Goal: Task Accomplishment & Management: Manage account settings

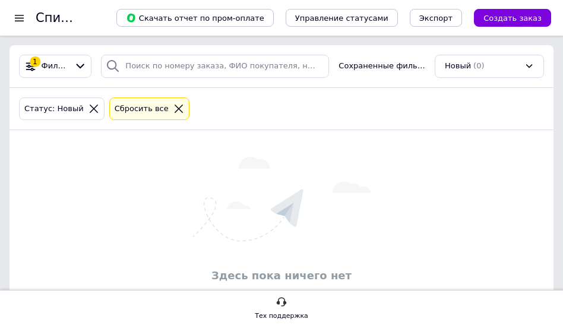
click at [376, 131] on div "Статус: Новый Сбросить все" at bounding box center [281, 109] width 544 height 43
click at [230, 142] on div "Здесь пока ничего нет" at bounding box center [281, 221] width 544 height 182
click at [249, 112] on div "Статус: Новый Сбросить все" at bounding box center [281, 109] width 529 height 28
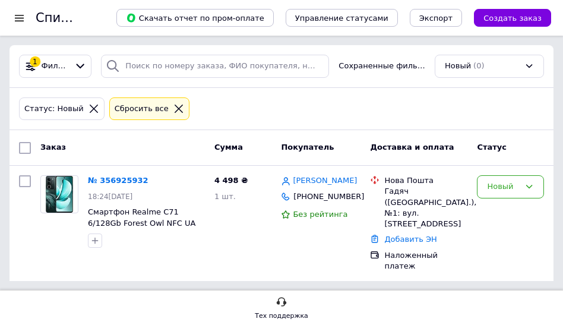
click at [258, 112] on div "Статус: Новый Сбросить все" at bounding box center [281, 109] width 529 height 28
click at [266, 123] on div "Статус: Новый Сбросить все" at bounding box center [281, 109] width 529 height 28
click at [496, 205] on div "Новый" at bounding box center [510, 223] width 77 height 106
click at [520, 198] on div "Новый" at bounding box center [510, 186] width 67 height 23
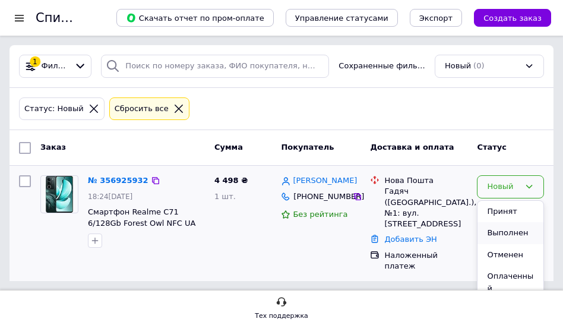
click at [521, 231] on li "Выполнен" at bounding box center [510, 233] width 66 height 22
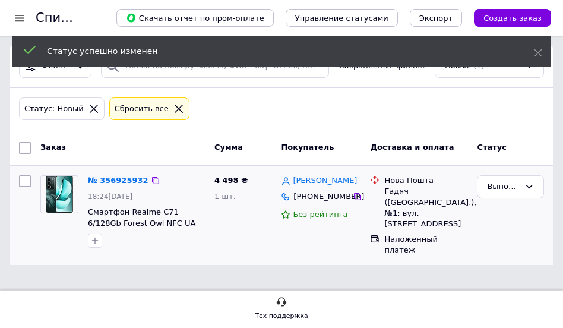
click at [315, 186] on link "Олександр Остапенко" at bounding box center [325, 180] width 64 height 11
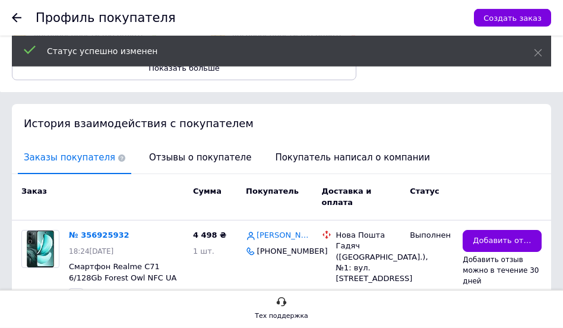
scroll to position [363, 0]
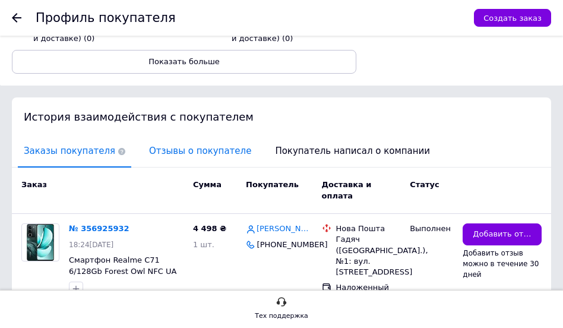
click at [154, 136] on span "Отзывы о покупателе" at bounding box center [200, 151] width 114 height 30
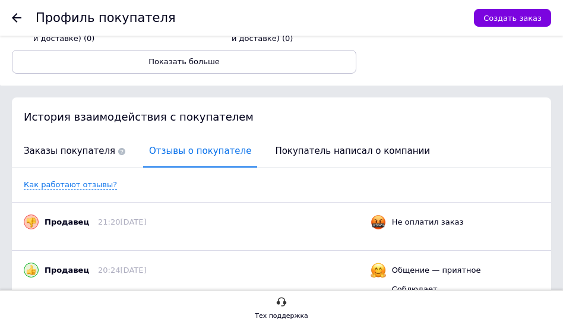
click at [19, 16] on icon at bounding box center [16, 17] width 9 height 9
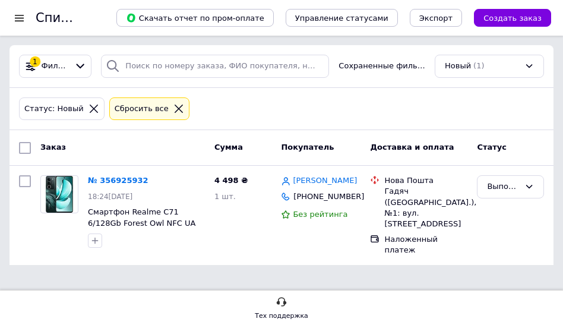
click at [224, 104] on div "Статус: Новый Сбросить все" at bounding box center [281, 109] width 529 height 28
click at [323, 183] on link "Олександр Остапенко" at bounding box center [325, 180] width 64 height 11
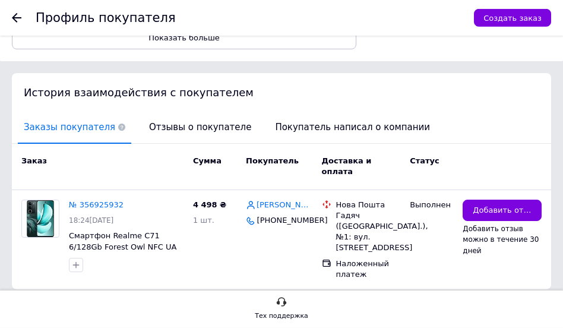
scroll to position [424, 0]
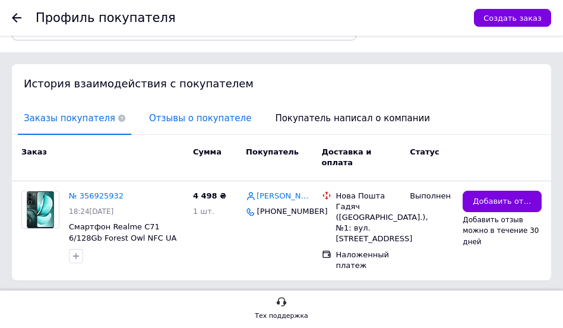
click at [212, 115] on span "Отзывы о покупателе" at bounding box center [200, 118] width 114 height 30
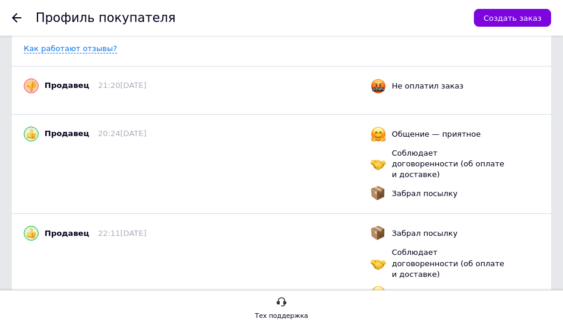
scroll to position [348, 0]
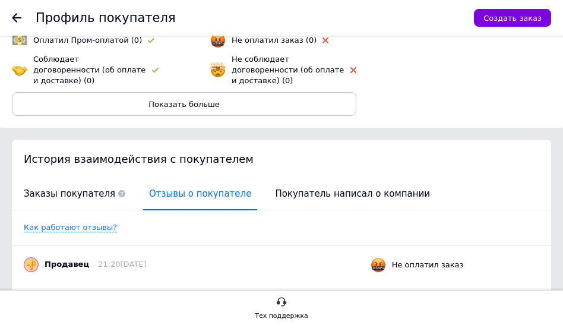
click at [294, 149] on div "История взаимодействия с покупателем" at bounding box center [281, 158] width 539 height 39
drag, startPoint x: 18, startPoint y: 16, endPoint x: 27, endPoint y: 30, distance: 16.5
click at [18, 16] on icon at bounding box center [16, 17] width 9 height 9
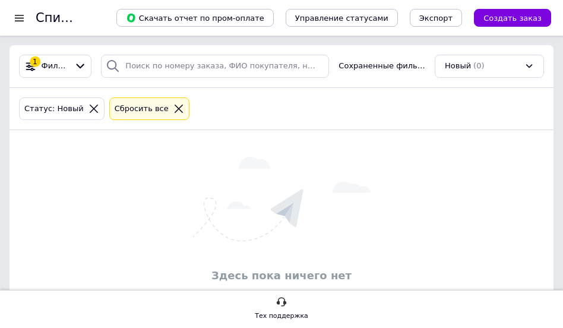
click at [264, 110] on div "Статус: Новый Сбросить все" at bounding box center [281, 109] width 529 height 28
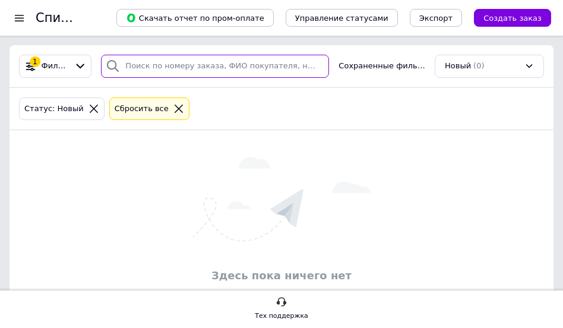
click at [212, 68] on input "search" at bounding box center [215, 66] width 228 height 23
paste input "356925932"
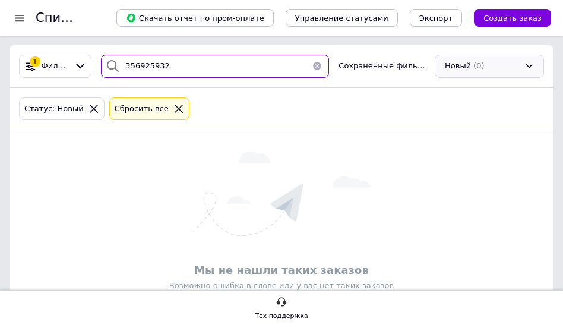
type input "356925932"
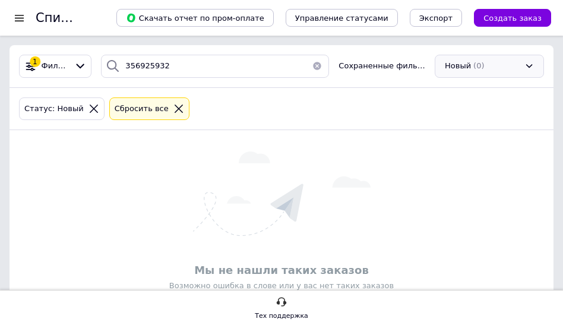
click at [468, 73] on div "Новый (0)" at bounding box center [488, 66] width 109 height 23
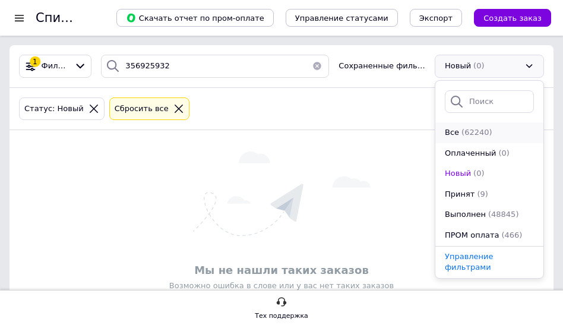
click at [466, 135] on span "(62240)" at bounding box center [476, 132] width 31 height 9
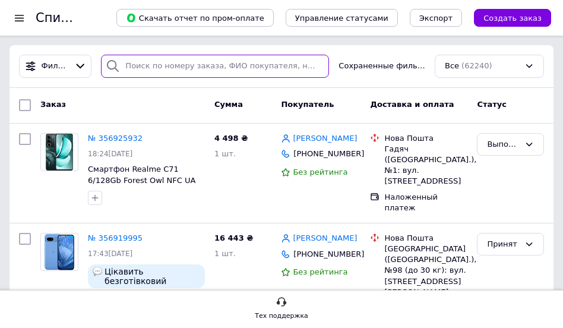
click at [218, 73] on input "search" at bounding box center [215, 66] width 228 height 23
paste input "356925932"
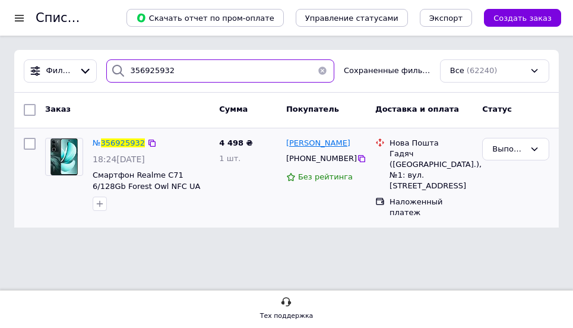
type input "356925932"
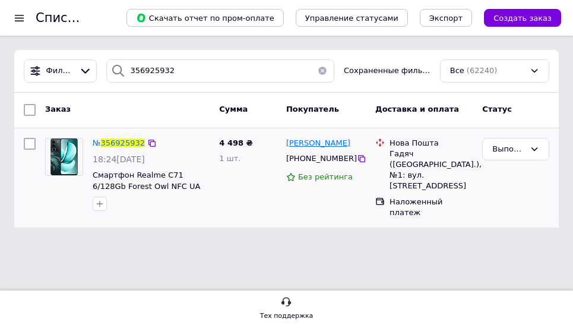
click at [316, 143] on span "Олександр Остапенко" at bounding box center [318, 142] width 64 height 9
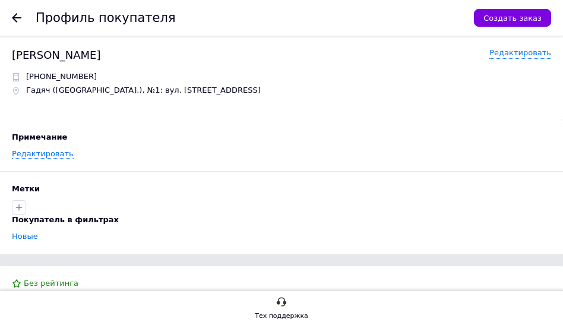
scroll to position [303, 0]
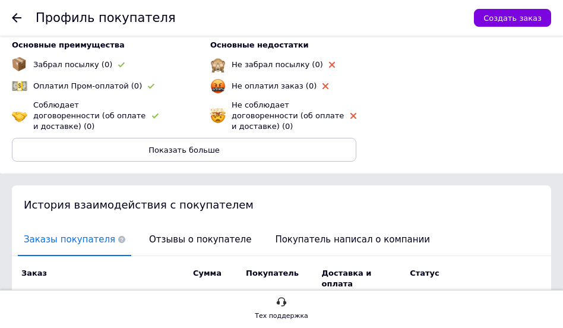
click at [164, 208] on div "История взаимодействия с покупателем" at bounding box center [281, 204] width 539 height 39
click at [171, 224] on span "Отзывы о покупателе" at bounding box center [200, 239] width 114 height 30
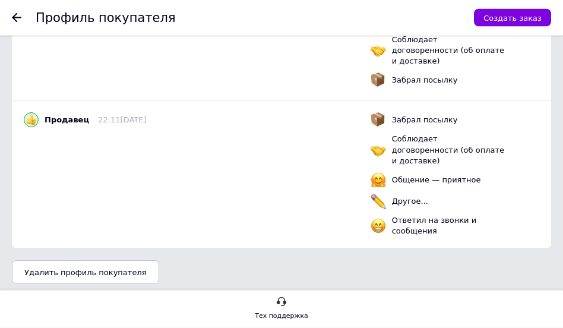
scroll to position [348, 0]
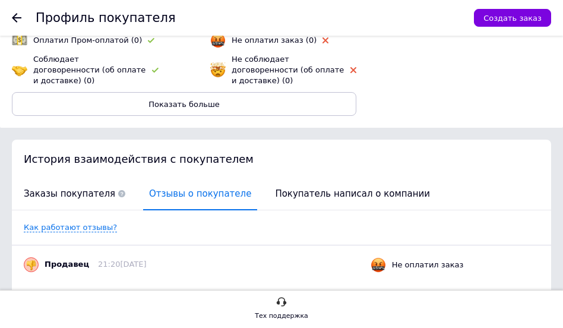
click at [18, 17] on use at bounding box center [16, 17] width 9 height 9
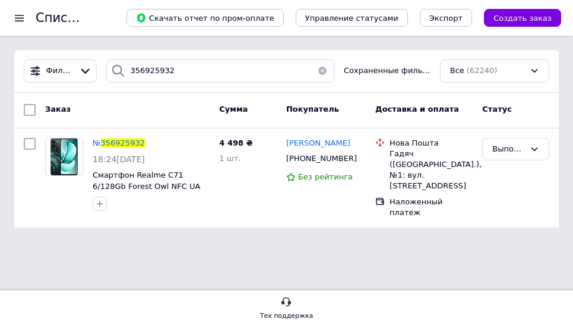
click at [452, 70] on div "Все (62240)" at bounding box center [494, 70] width 109 height 23
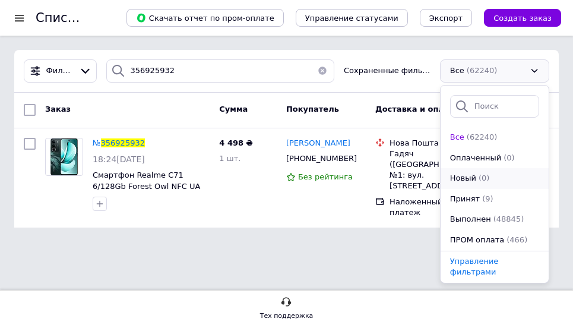
click at [478, 177] on span "(0)" at bounding box center [483, 177] width 11 height 9
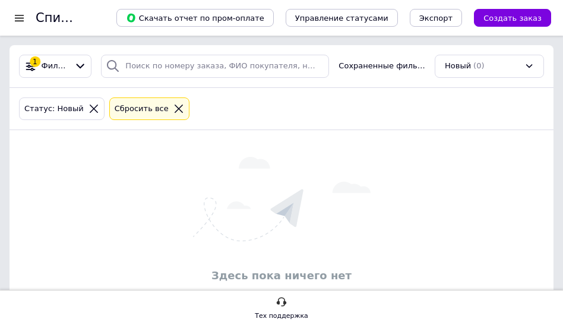
drag, startPoint x: 322, startPoint y: 167, endPoint x: 305, endPoint y: 166, distance: 17.3
click at [305, 166] on img at bounding box center [281, 199] width 177 height 84
click at [283, 148] on div "Здесь пока ничего нет" at bounding box center [281, 221] width 544 height 158
